Goal: Information Seeking & Learning: Learn about a topic

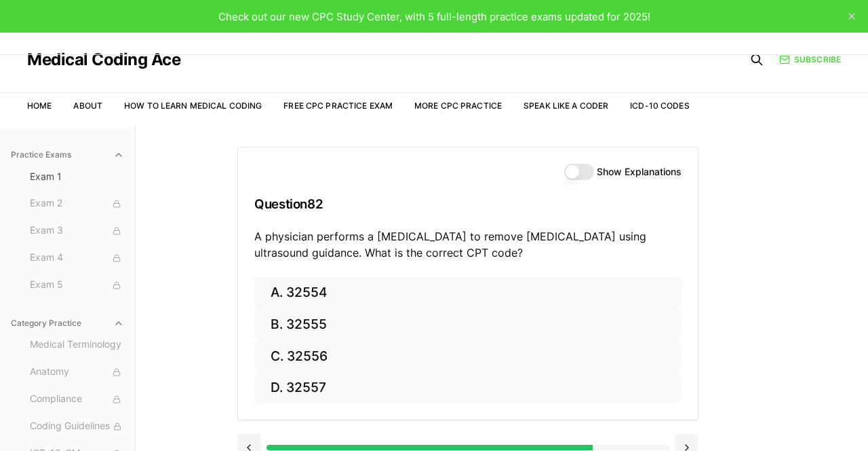
scroll to position [85, 0]
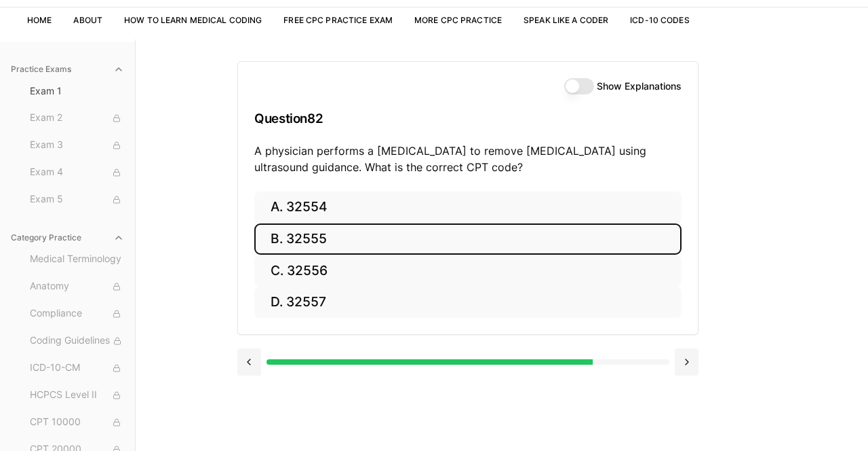
click at [335, 242] on button "B. 32555" at bounding box center [467, 239] width 427 height 32
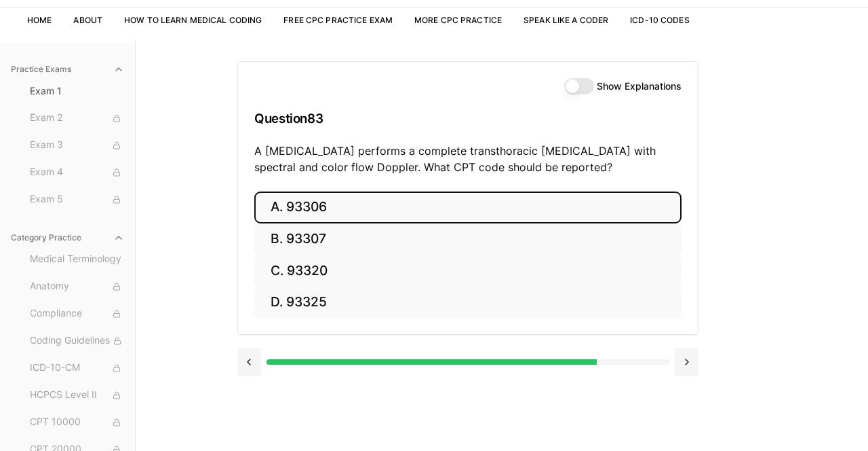
click at [304, 199] on button "A. 93306" at bounding box center [467, 207] width 427 height 32
click at [320, 204] on button "A. 35301" at bounding box center [467, 207] width 427 height 32
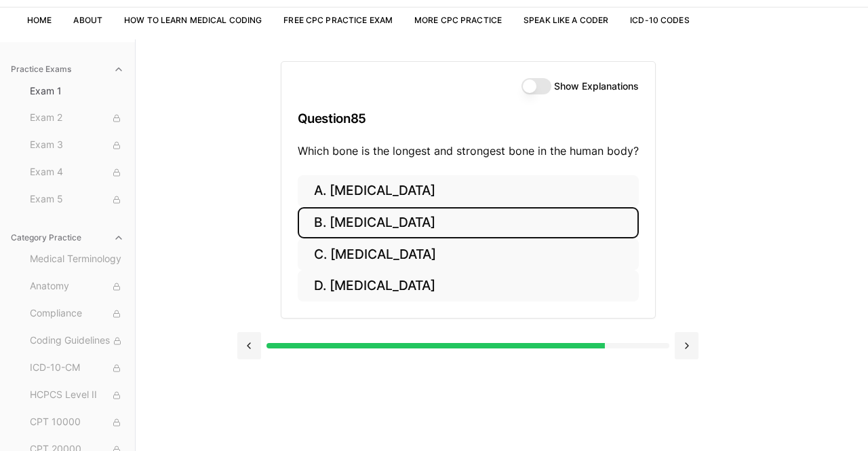
click at [381, 224] on button "B. [MEDICAL_DATA]" at bounding box center [468, 223] width 341 height 32
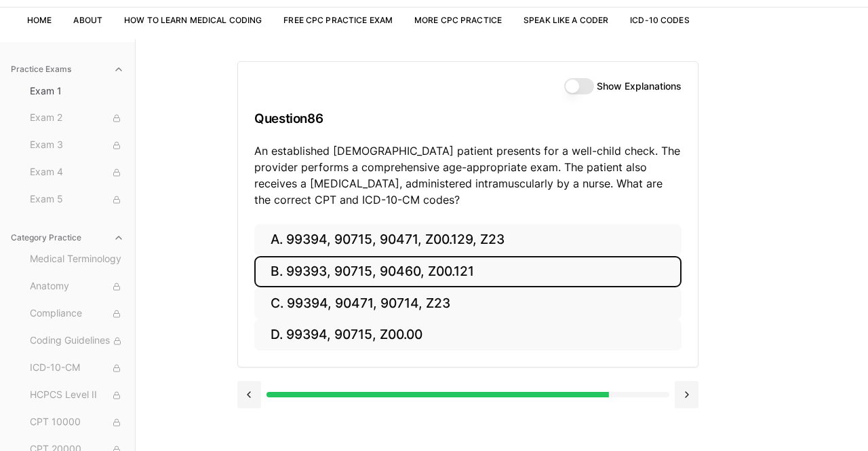
click at [364, 275] on button "B. 99393, 90715, 90460, Z00.121" at bounding box center [467, 272] width 427 height 32
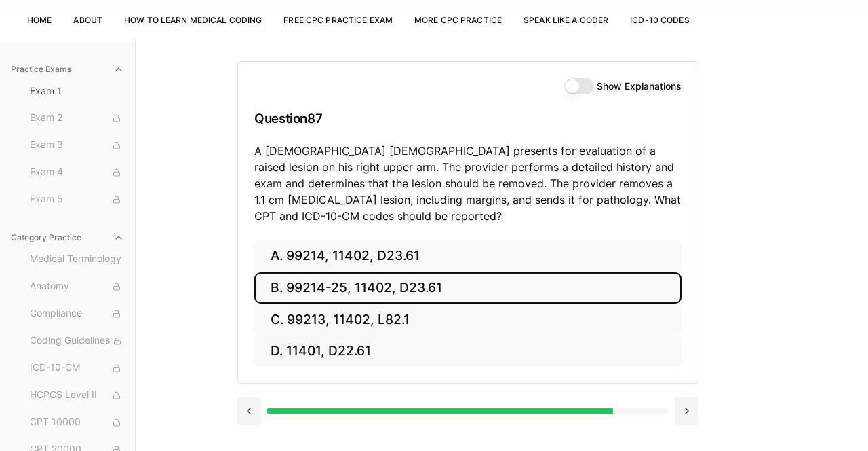
click at [313, 282] on button "B. 99214-25, 11402, D23.61" at bounding box center [467, 288] width 427 height 32
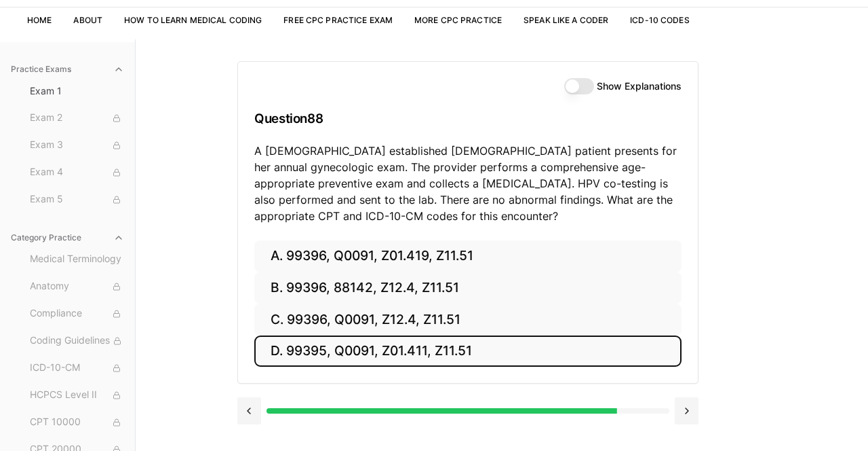
click at [313, 353] on button "D. 99395, Q0091, Z01.411, Z11.51" at bounding box center [467, 351] width 427 height 32
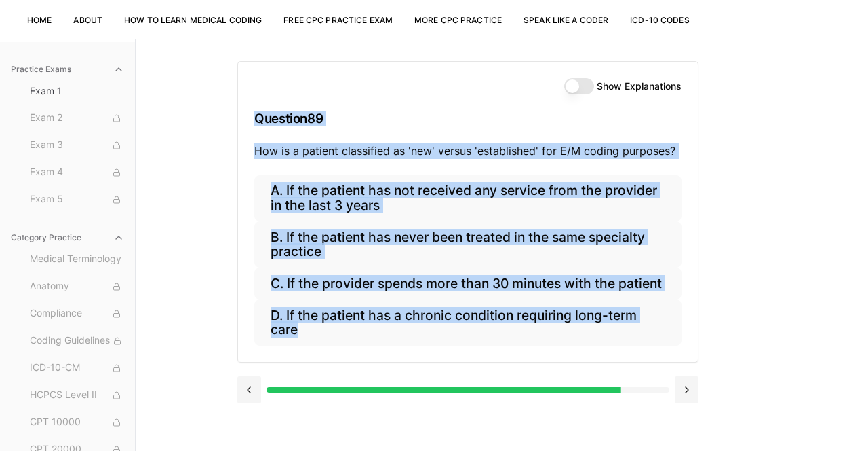
drag, startPoint x: 550, startPoint y: 359, endPoint x: 245, endPoint y: 113, distance: 391.8
click at [245, 113] on div "Show Explanations Question 89 How is a patient classified as 'new' versus 'esta…" at bounding box center [467, 211] width 461 height 301
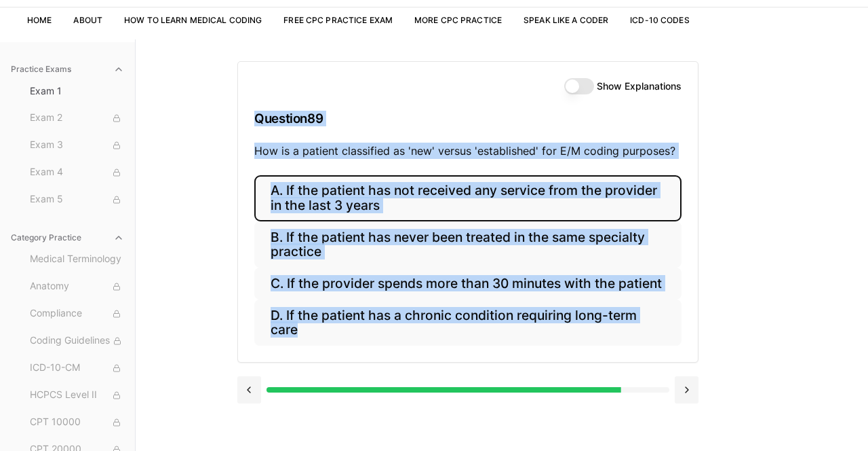
copy div "Question 89 How is a patient classified as 'new' versus 'established' for E/M c…"
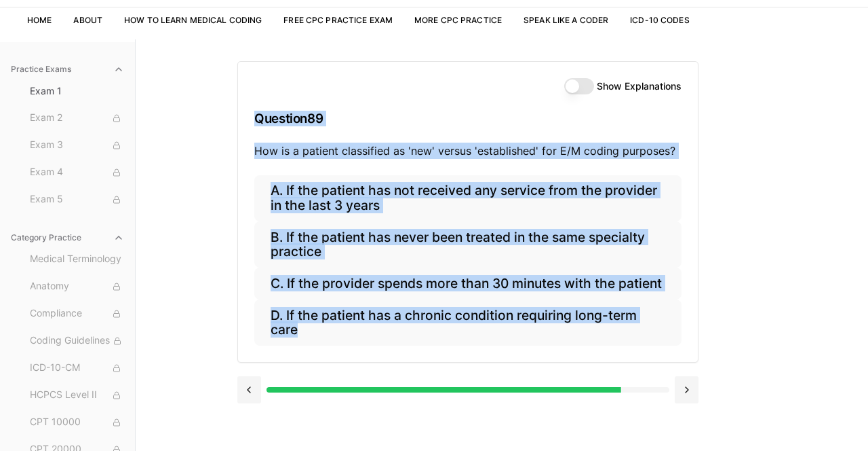
click at [684, 194] on div "A. If the patient has not received any service from the provider in the last 3 …" at bounding box center [468, 268] width 460 height 187
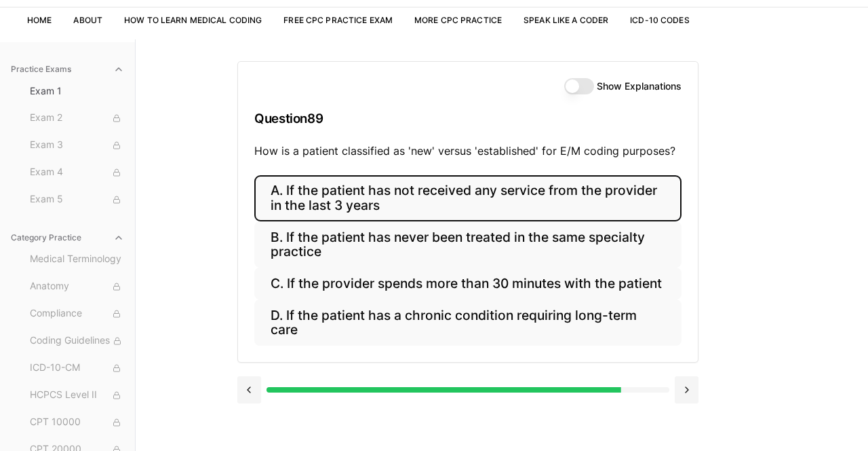
click at [648, 193] on button "A. If the patient has not received any service from the provider in the last 3 …" at bounding box center [467, 198] width 427 height 46
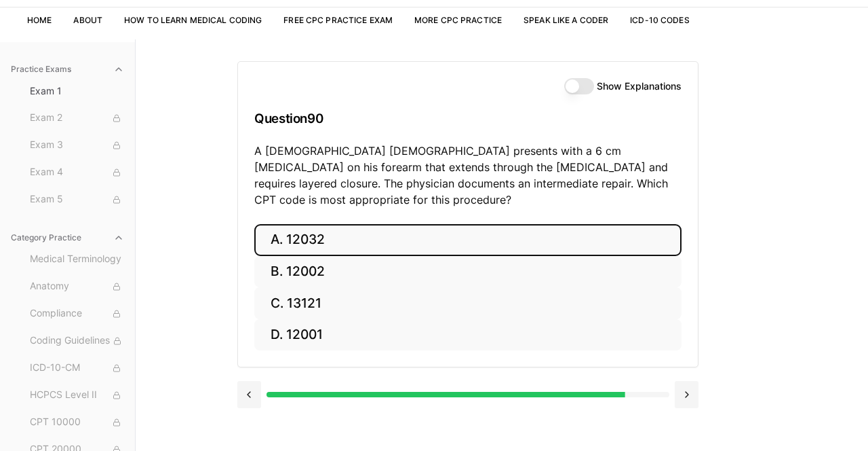
click at [346, 224] on button "A. 12032" at bounding box center [467, 240] width 427 height 32
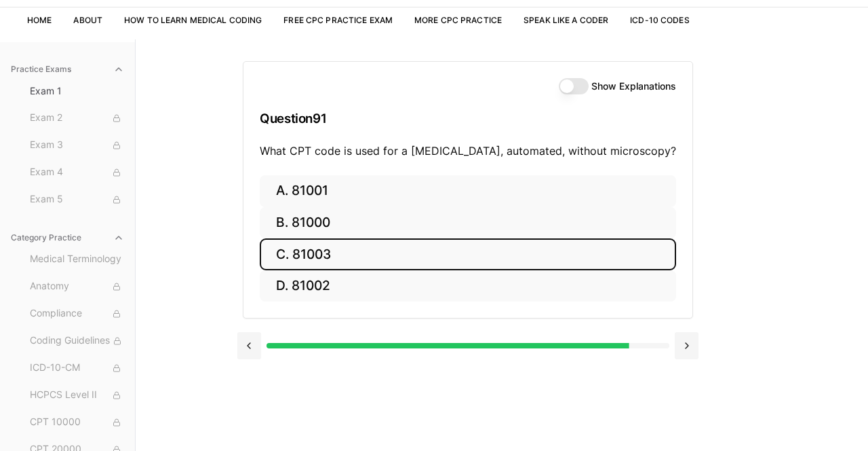
click at [363, 245] on button "C. 81003" at bounding box center [468, 254] width 417 height 32
